Goal: Information Seeking & Learning: Find specific fact

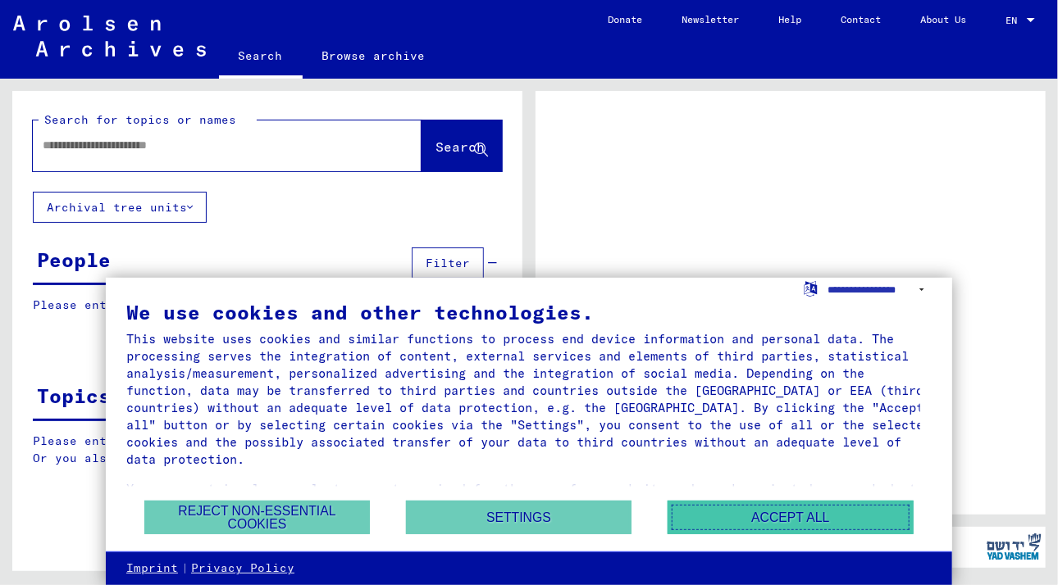
click at [727, 510] on button "Accept all" at bounding box center [790, 518] width 246 height 34
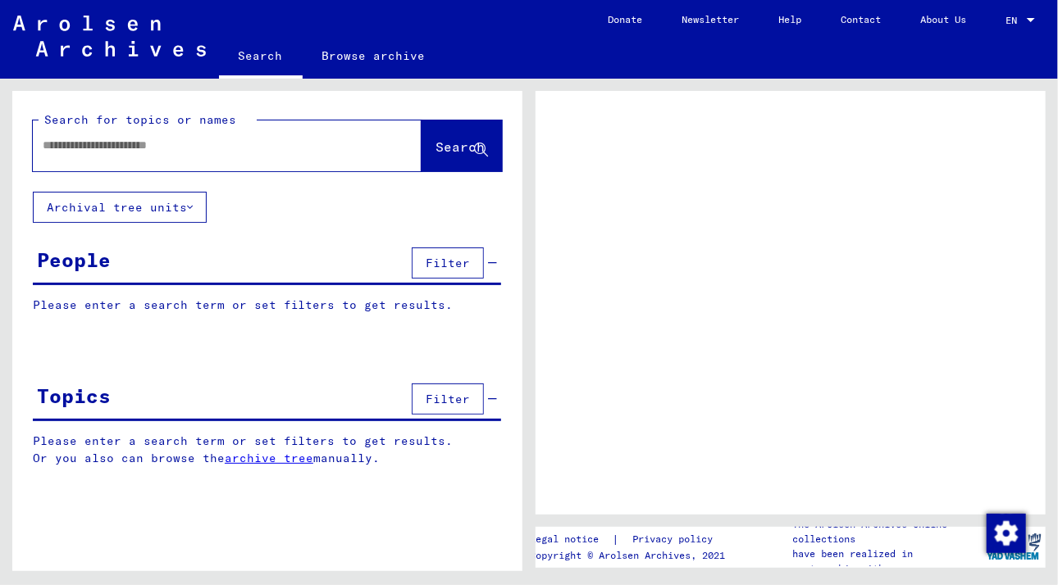
click at [1012, 17] on span "EN" at bounding box center [1014, 20] width 18 height 11
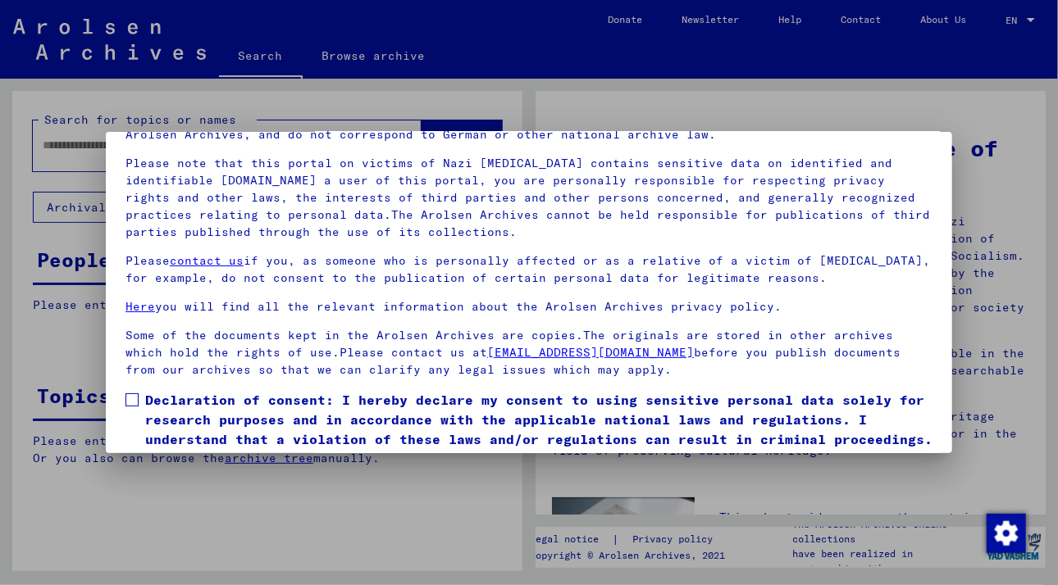
scroll to position [140, 0]
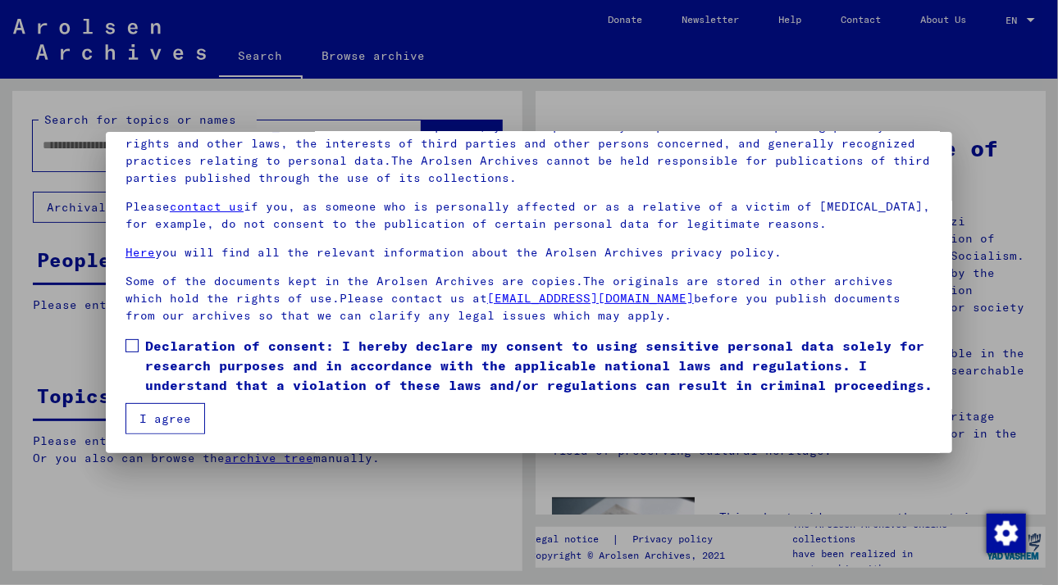
click at [132, 339] on span at bounding box center [131, 345] width 13 height 13
click at [178, 413] on button "I agree" at bounding box center [165, 418] width 80 height 31
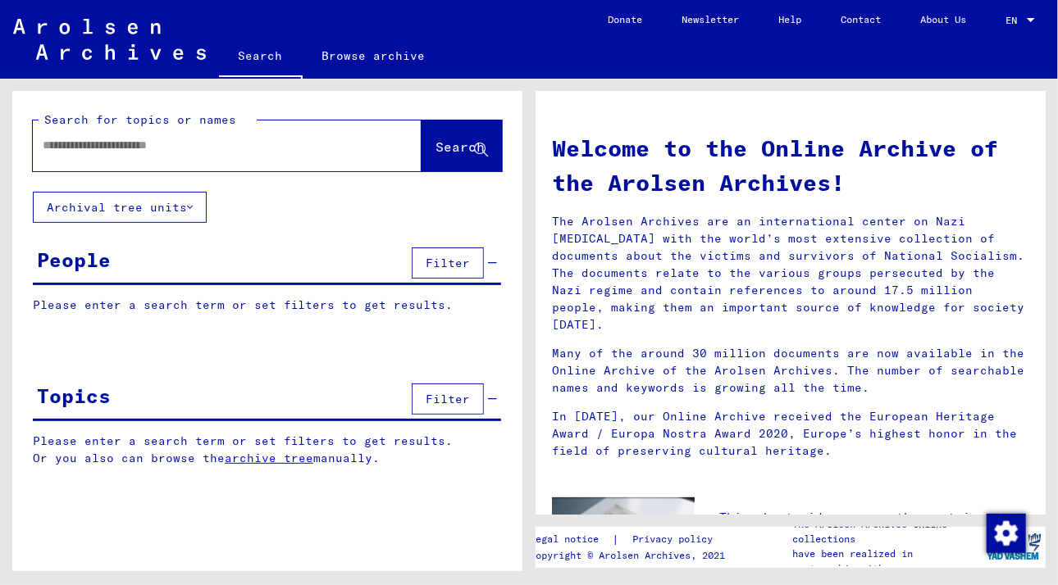
click at [1022, 19] on span "EN" at bounding box center [1014, 20] width 18 height 11
click at [1009, 33] on span "English" at bounding box center [989, 29] width 40 height 12
click at [278, 146] on input "text" at bounding box center [208, 145] width 330 height 17
type input "**********"
click at [447, 154] on span "Search" at bounding box center [459, 147] width 49 height 16
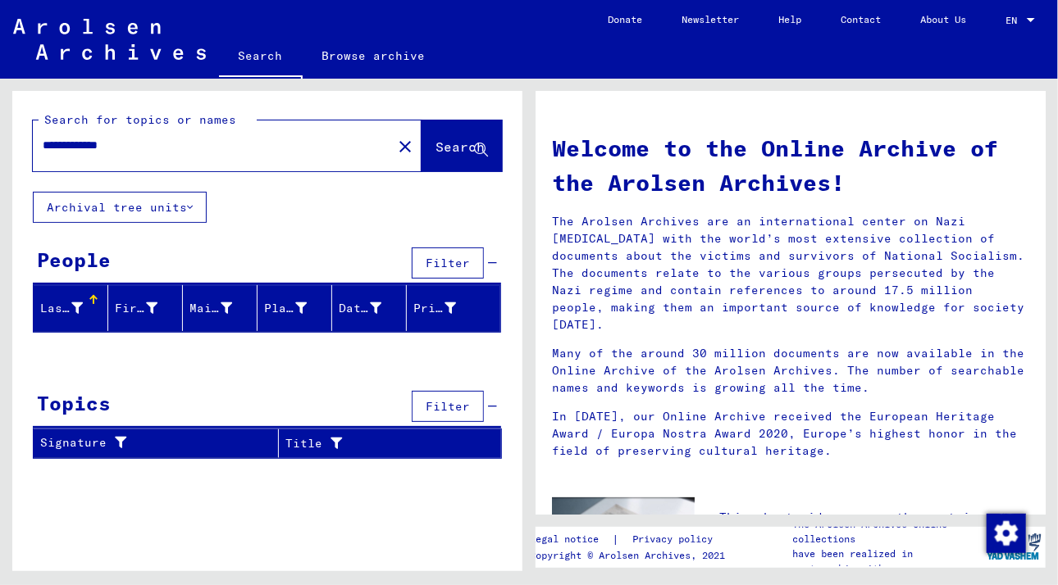
click at [454, 258] on span "Filter" at bounding box center [447, 263] width 44 height 15
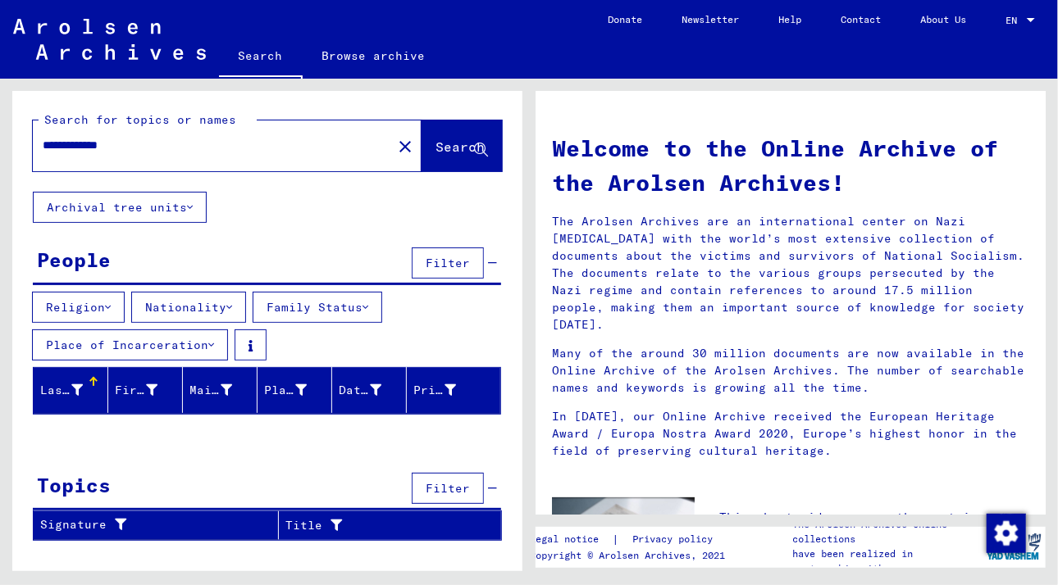
click at [349, 311] on button "Family Status" at bounding box center [318, 307] width 130 height 31
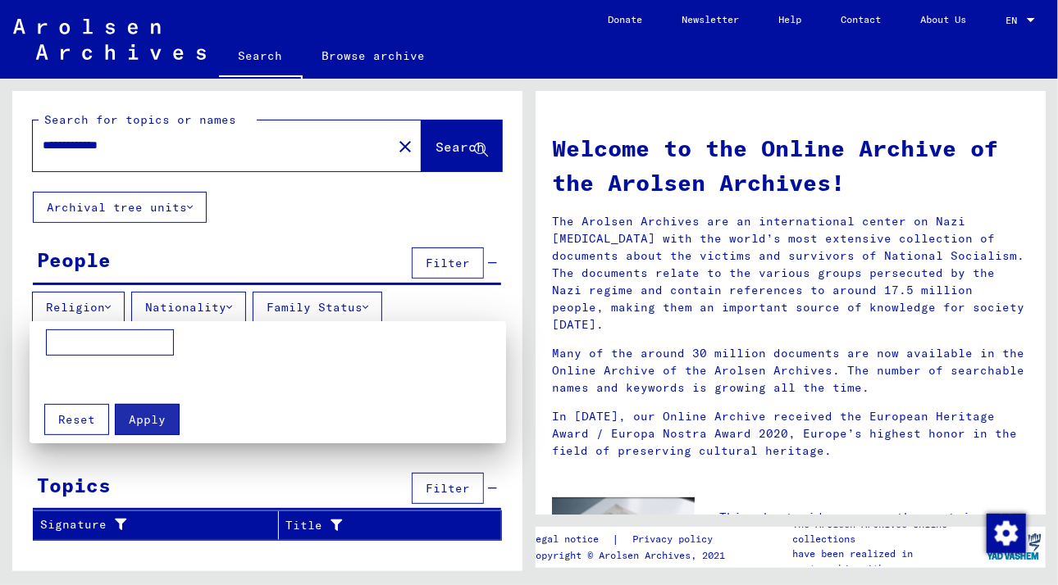
click at [161, 335] on input at bounding box center [110, 343] width 128 height 26
type input "**********"
click at [150, 416] on span "Apply" at bounding box center [147, 419] width 37 height 15
